Goal: Transaction & Acquisition: Book appointment/travel/reservation

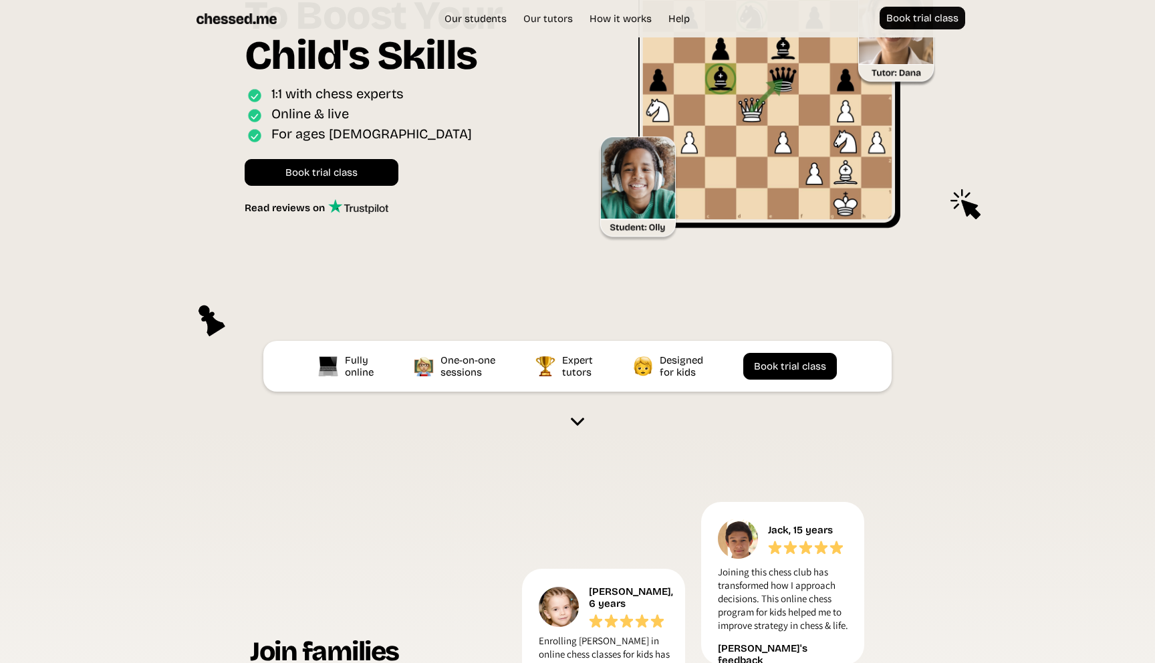
scroll to position [111, 0]
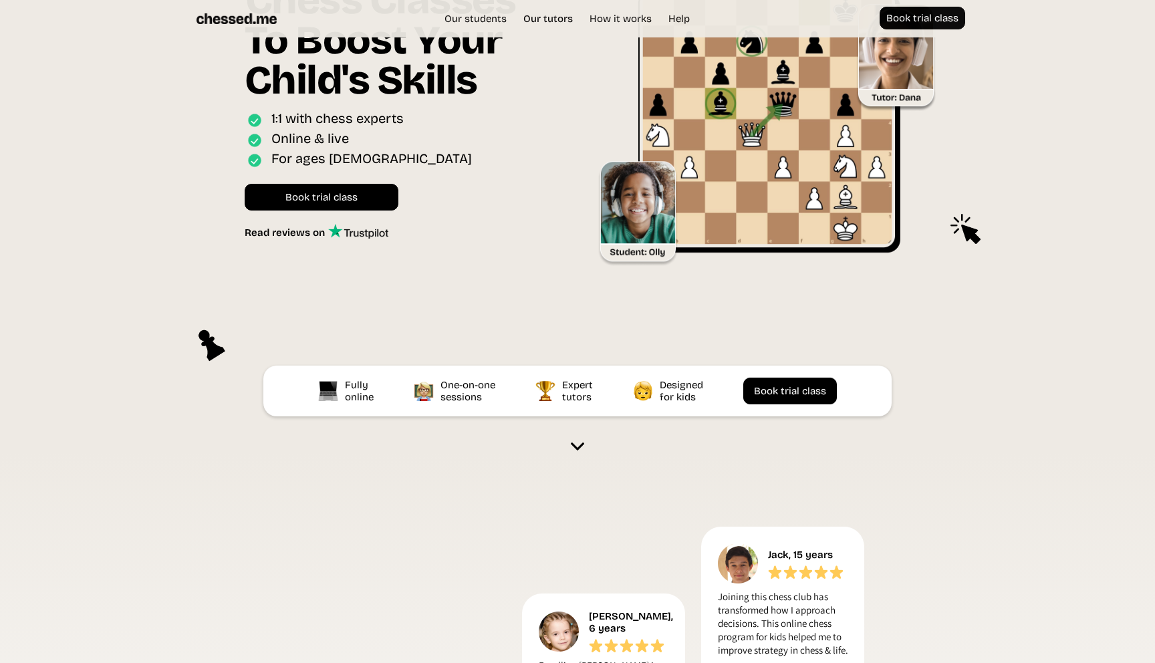
click at [566, 19] on link "Our tutors" at bounding box center [548, 18] width 63 height 13
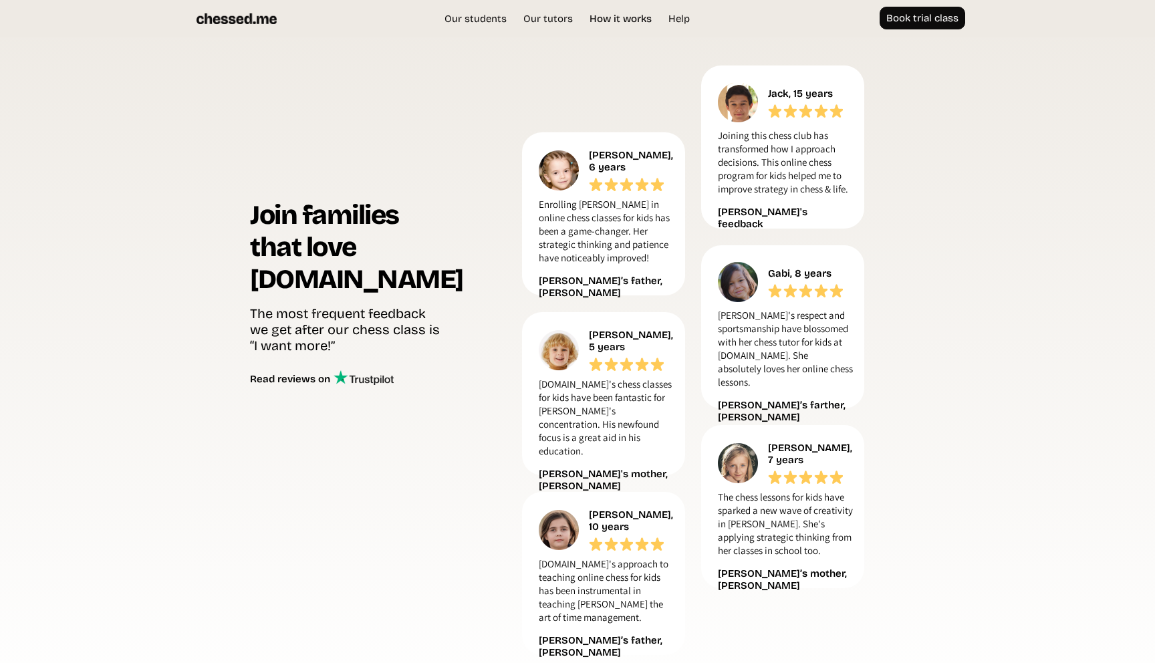
click at [627, 15] on link "How it works" at bounding box center [621, 18] width 76 height 13
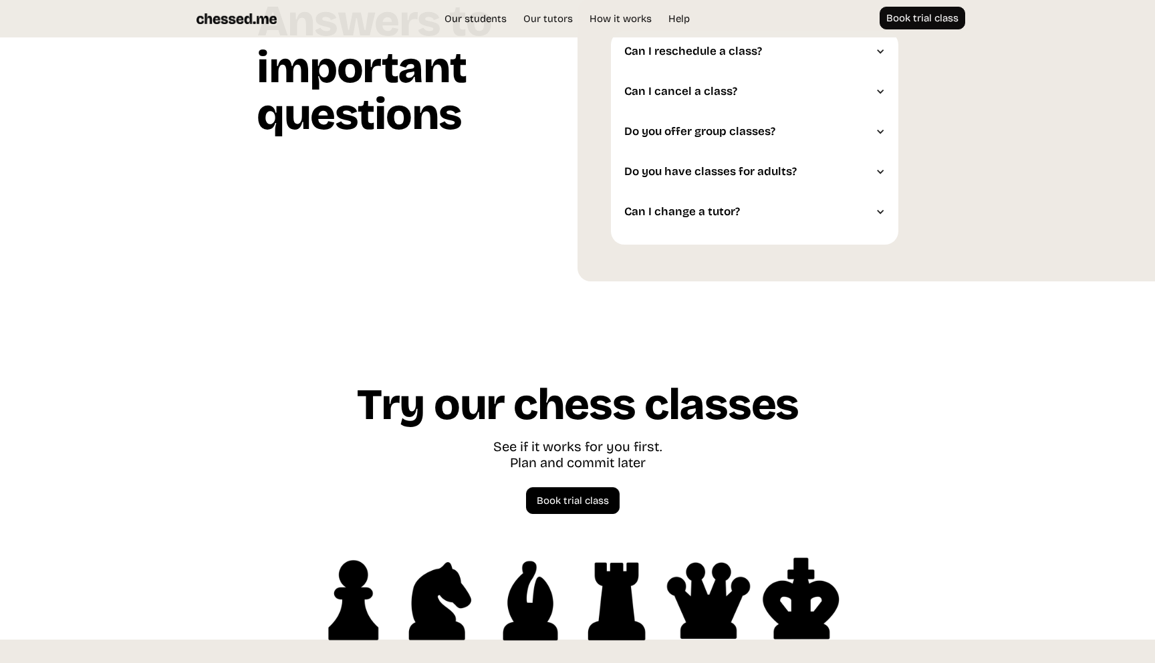
scroll to position [3634, 0]
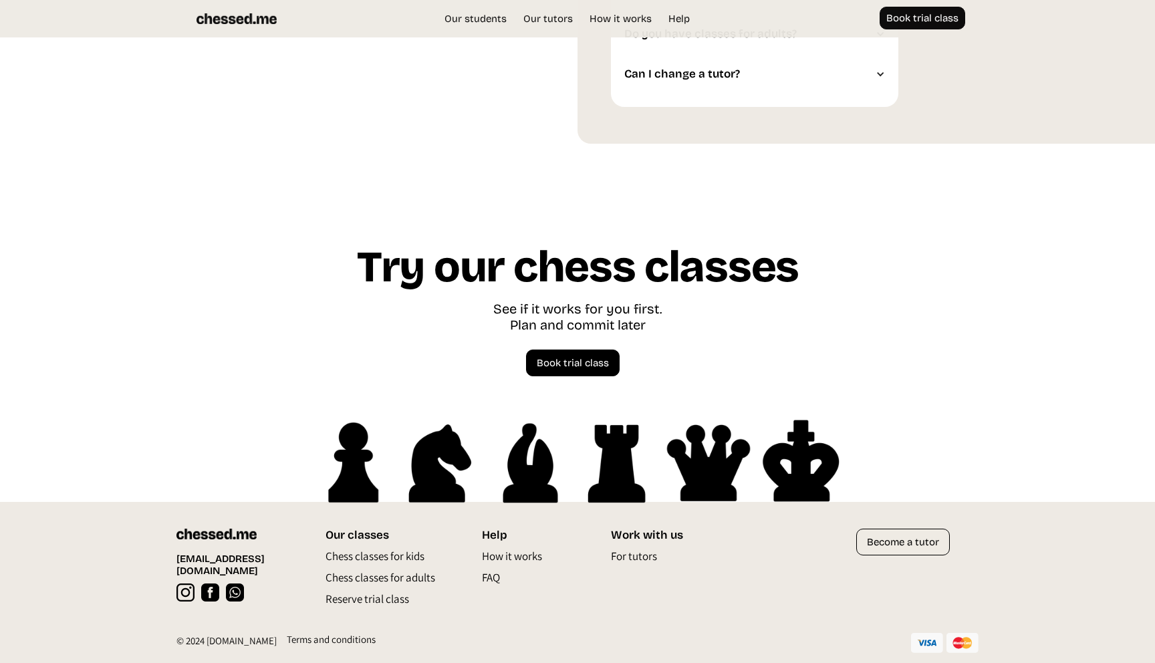
click at [376, 557] on p "Chess classes for kids" at bounding box center [375, 559] width 99 height 21
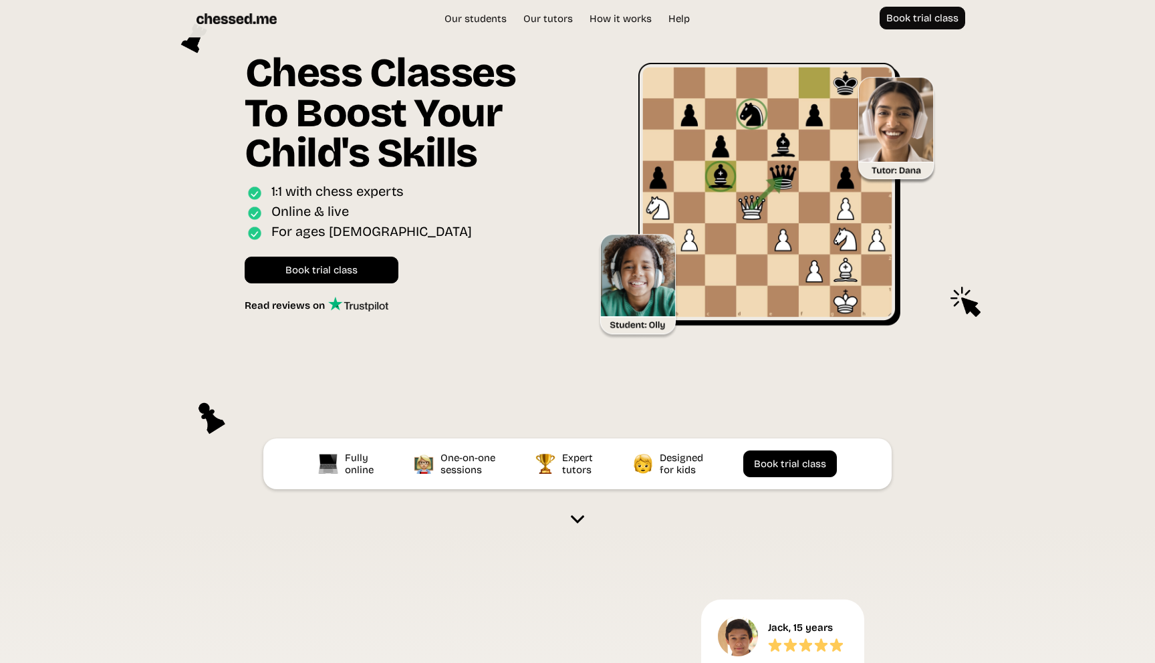
scroll to position [37, 0]
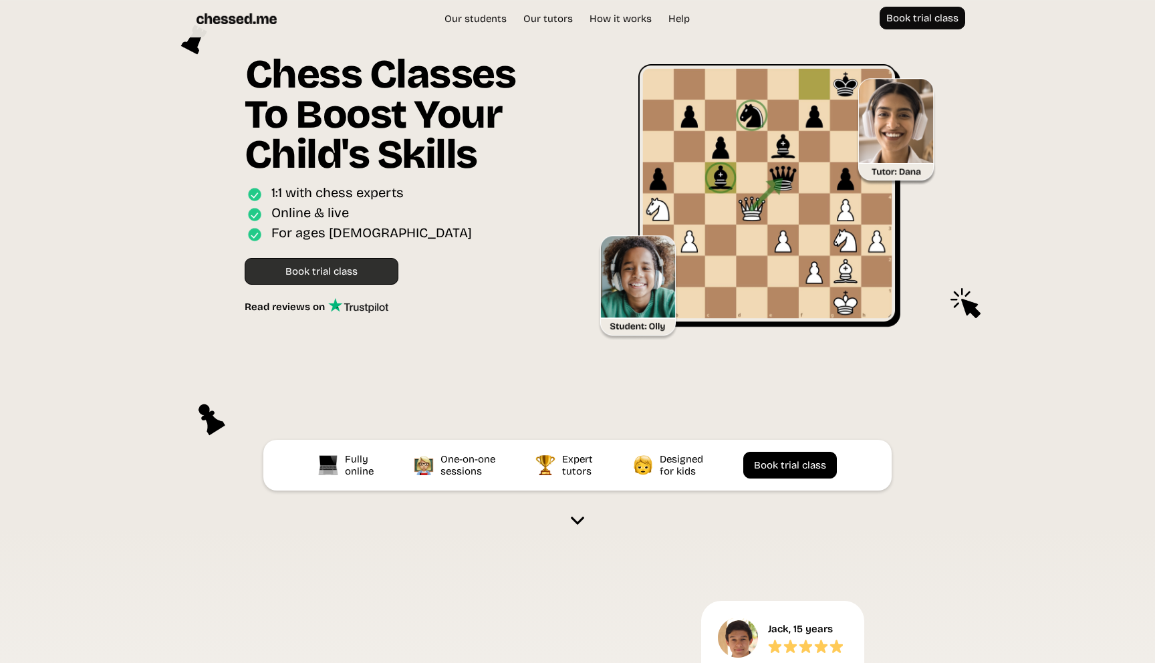
click at [337, 272] on link "Book trial class" at bounding box center [322, 271] width 154 height 27
